Goal: Complete application form

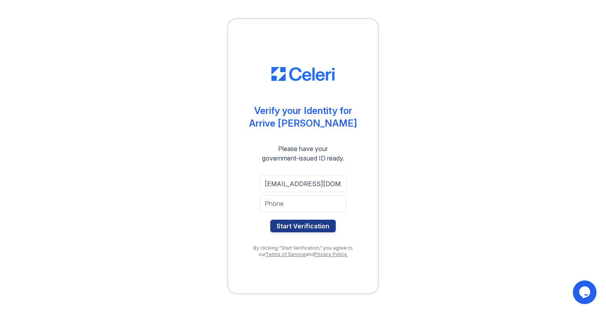
type input "[EMAIL_ADDRESS][DOMAIN_NAME]"
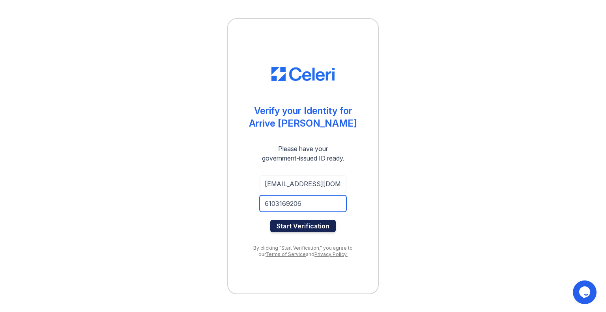
type input "6103169206"
click at [295, 225] on button "Start Verification" at bounding box center [302, 226] width 65 height 13
